Goal: Navigation & Orientation: Find specific page/section

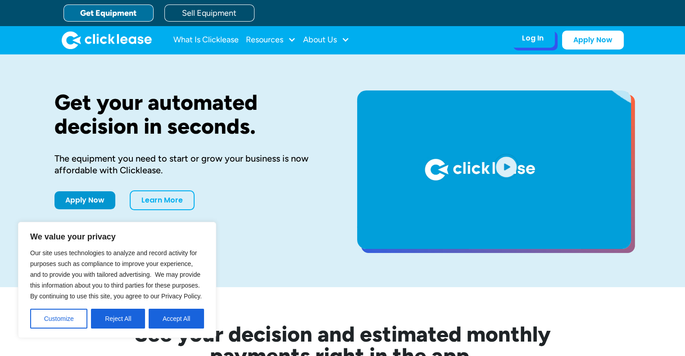
click at [531, 41] on div "Log In" at bounding box center [533, 38] width 22 height 9
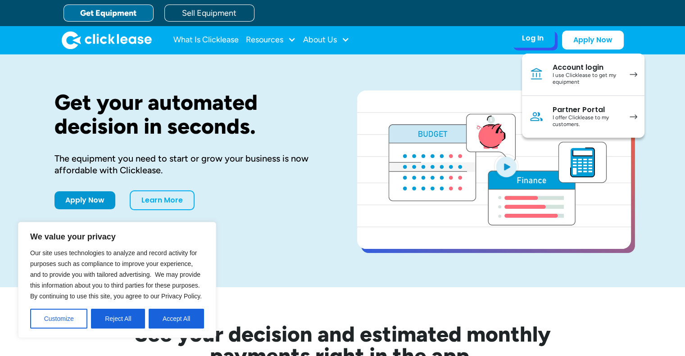
click at [578, 68] on div "Account login" at bounding box center [587, 67] width 68 height 9
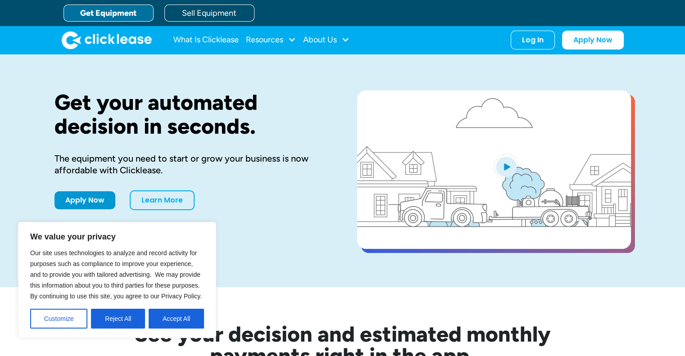
click at [165, 319] on button "Accept All" at bounding box center [176, 319] width 55 height 20
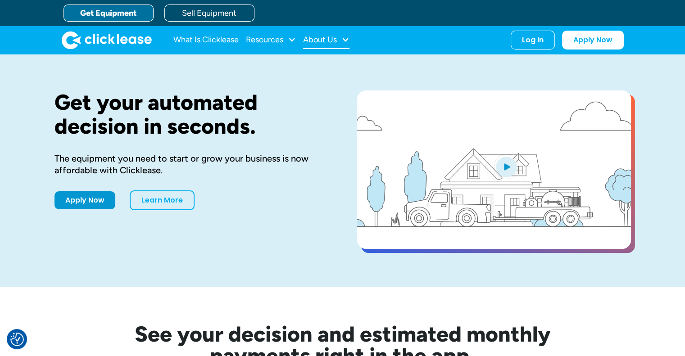
click at [314, 40] on div "About Us" at bounding box center [320, 40] width 34 height 0
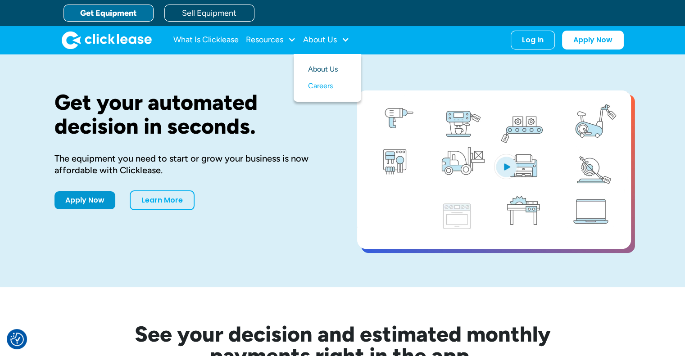
click at [328, 67] on link "About Us" at bounding box center [327, 69] width 39 height 17
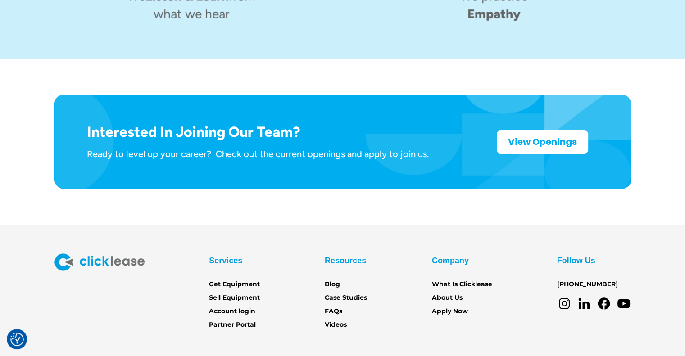
scroll to position [1454, 0]
